Goal: Entertainment & Leisure: Consume media (video, audio)

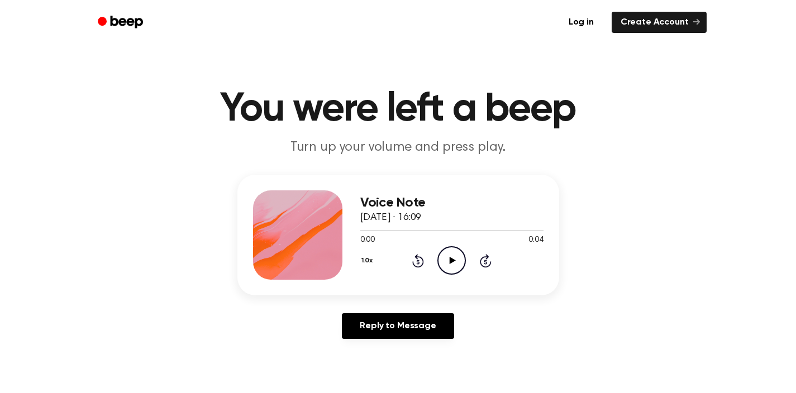
click at [446, 274] on circle at bounding box center [451, 260] width 27 height 27
click at [377, 233] on div at bounding box center [451, 230] width 183 height 9
click at [439, 253] on icon "Play Audio" at bounding box center [451, 260] width 28 height 28
click at [448, 261] on icon "Pause Audio" at bounding box center [451, 260] width 28 height 28
click at [457, 256] on icon "Play Audio" at bounding box center [451, 260] width 28 height 28
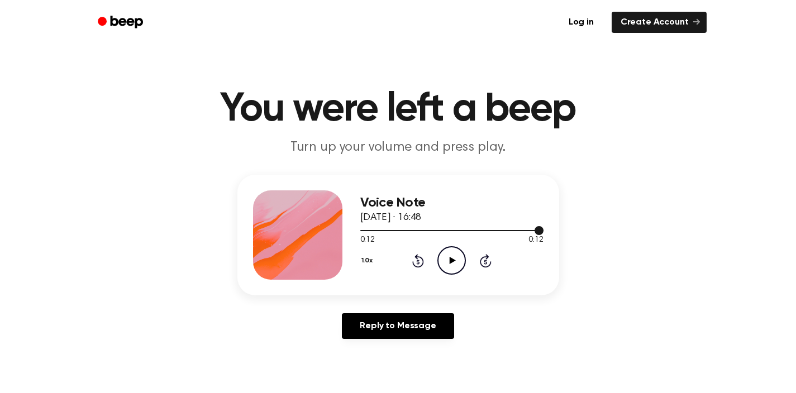
click at [491, 232] on div at bounding box center [451, 230] width 183 height 9
click at [466, 260] on div "1.0x Rewind 5 seconds Play Audio Skip 5 seconds" at bounding box center [451, 260] width 183 height 28
click at [456, 261] on icon "Play Audio" at bounding box center [451, 260] width 28 height 28
click at [456, 261] on icon "Pause Audio" at bounding box center [451, 260] width 28 height 28
click at [461, 260] on icon "Play Audio" at bounding box center [451, 260] width 28 height 28
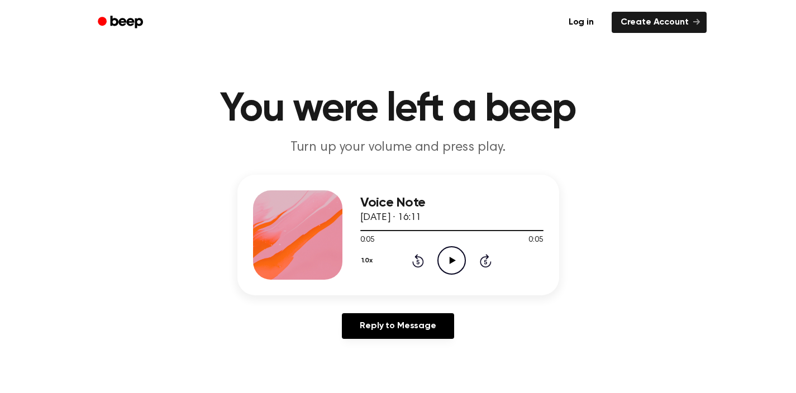
click at [447, 257] on icon "Play Audio" at bounding box center [451, 260] width 28 height 28
click at [445, 256] on icon "Pause Audio" at bounding box center [451, 260] width 28 height 28
click at [440, 262] on icon "Play Audio" at bounding box center [451, 260] width 28 height 28
click at [448, 260] on icon "Pause Audio" at bounding box center [451, 260] width 28 height 28
